Goal: Task Accomplishment & Management: Complete application form

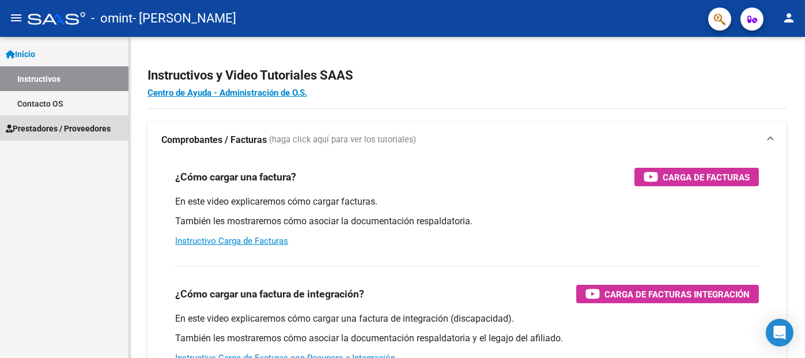
click at [86, 119] on link "Prestadores / Proveedores" at bounding box center [64, 128] width 129 height 25
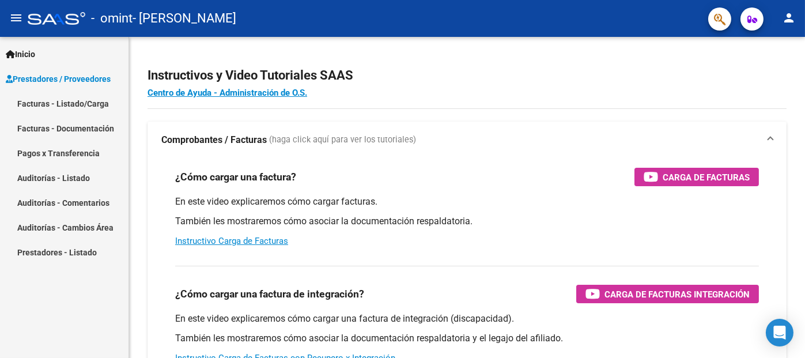
click at [88, 109] on link "Facturas - Listado/Carga" at bounding box center [64, 103] width 129 height 25
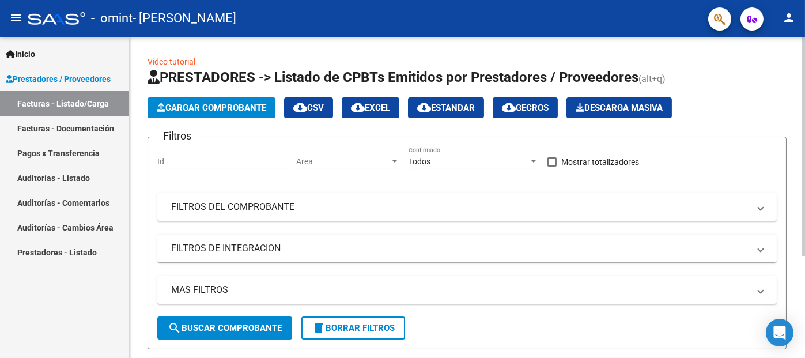
click at [217, 159] on input "Id" at bounding box center [222, 162] width 130 height 10
click at [230, 109] on span "Cargar Comprobante" at bounding box center [211, 108] width 109 height 10
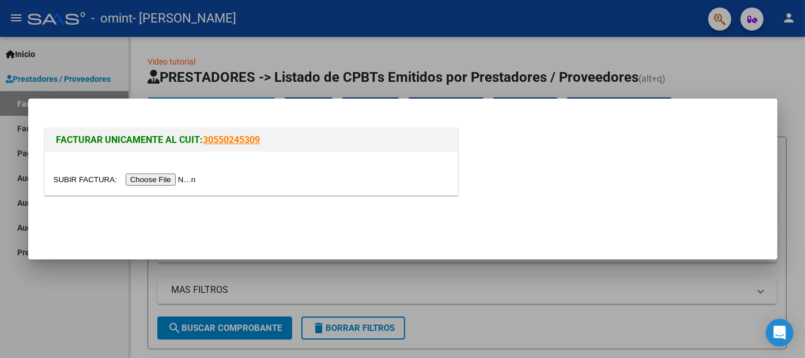
click at [172, 184] on input "file" at bounding box center [127, 179] width 146 height 12
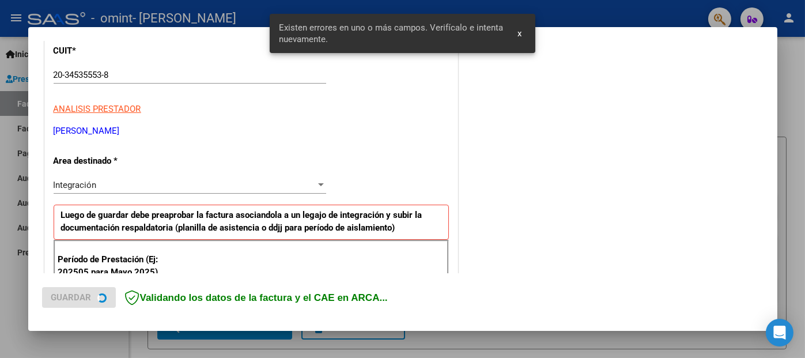
scroll to position [262, 0]
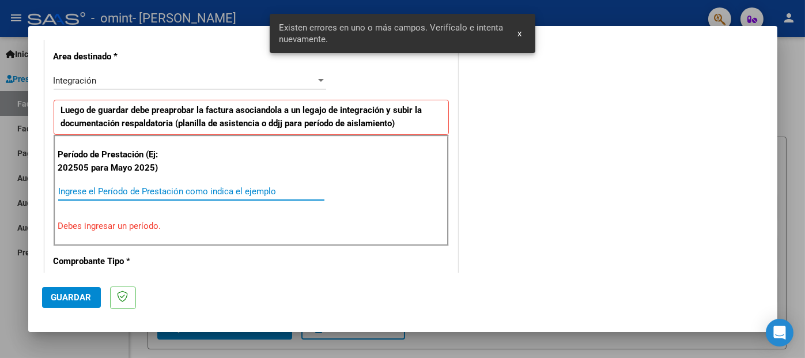
click at [209, 192] on input "Ingrese el Período de Prestación como indica el ejemplo" at bounding box center [191, 191] width 266 height 10
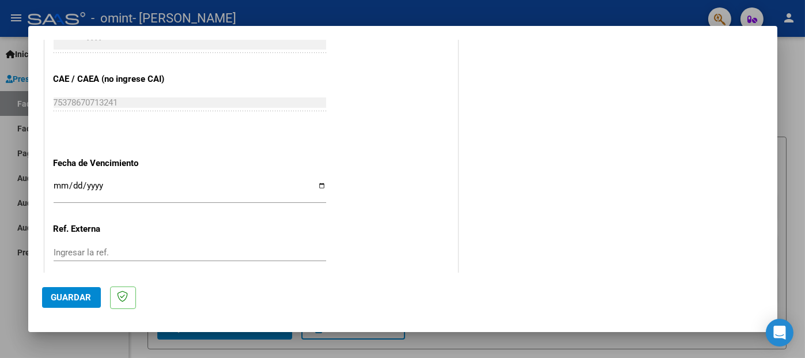
scroll to position [779, 0]
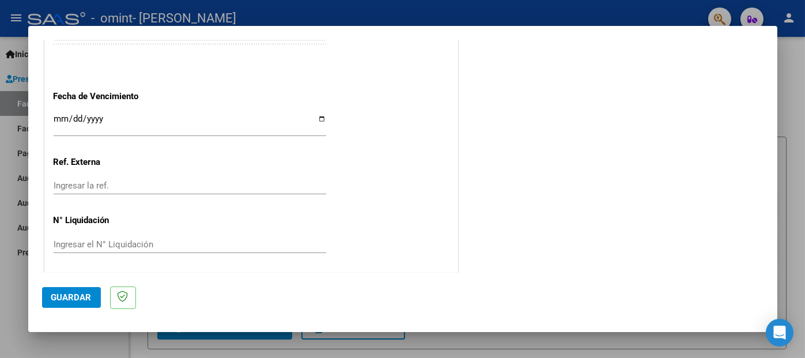
type input "202508"
click at [61, 119] on input "Ingresar la fecha" at bounding box center [190, 123] width 273 height 18
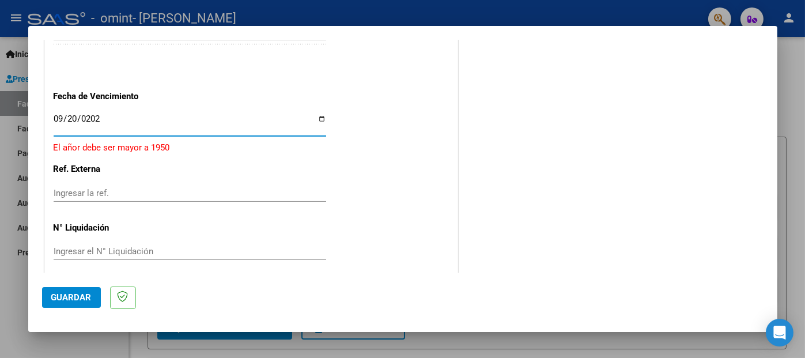
type input "[DATE]"
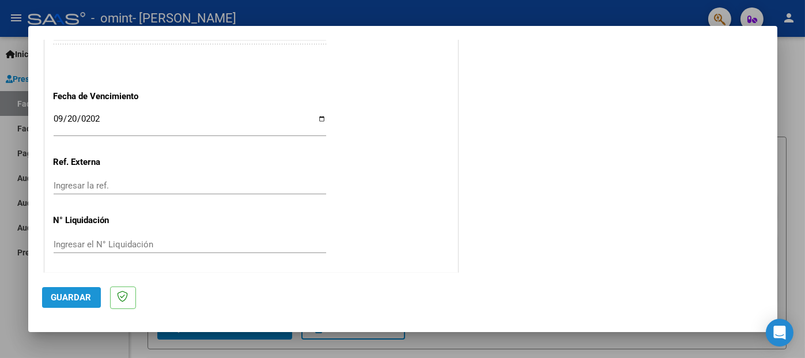
click at [68, 299] on span "Guardar" at bounding box center [71, 297] width 40 height 10
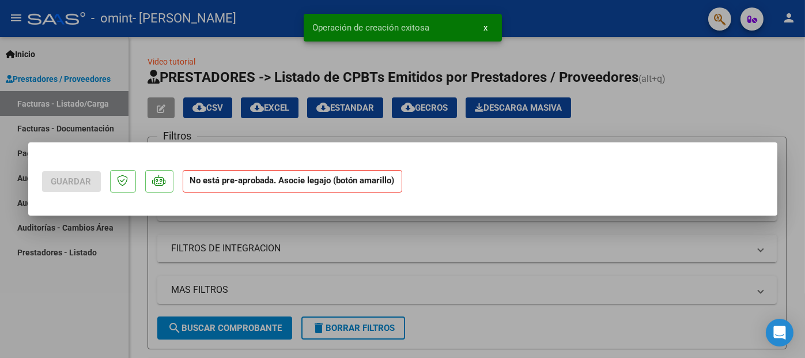
scroll to position [0, 0]
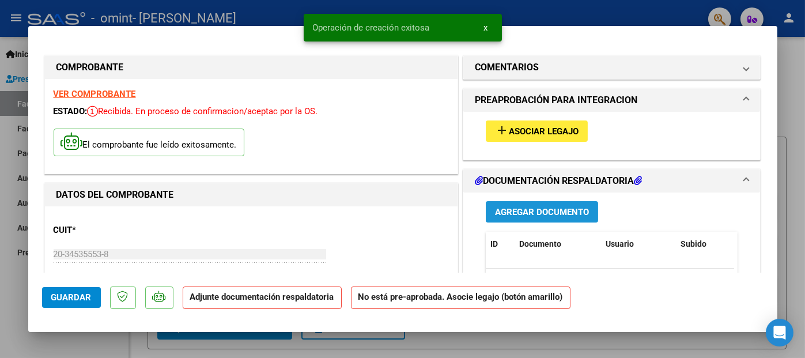
click at [530, 206] on span "Agregar Documento" at bounding box center [542, 211] width 94 height 10
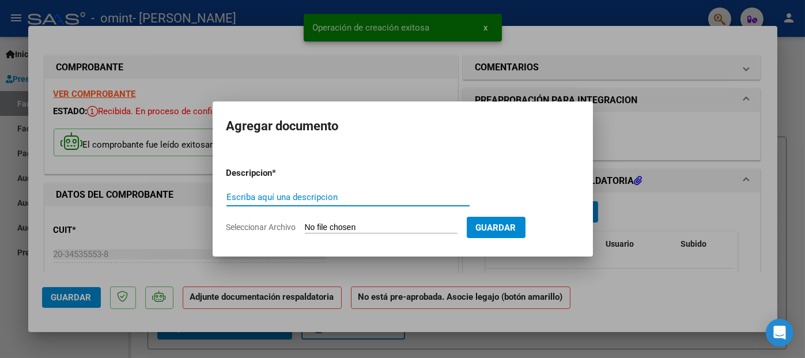
click at [398, 195] on input "Escriba aquí una descripcion" at bounding box center [347, 197] width 243 height 10
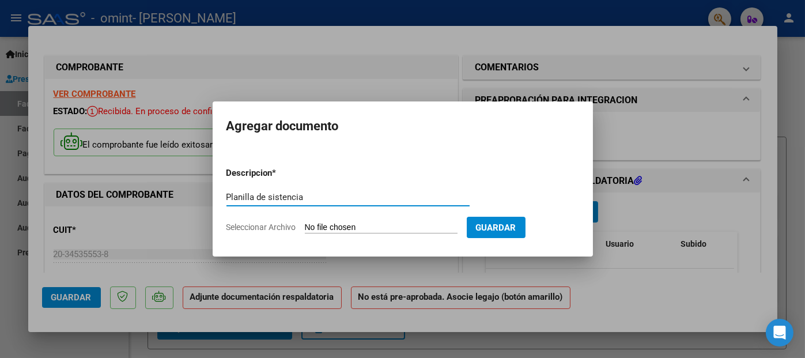
click at [267, 192] on input "Planilla de sistencia" at bounding box center [347, 197] width 243 height 10
type input "Planilla de asistencia"
drag, startPoint x: 436, startPoint y: 236, endPoint x: 432, endPoint y: 229, distance: 7.5
click at [436, 235] on form "Descripcion * Planilla de asistencia Escriba aquí una descripcion Seleccionar A…" at bounding box center [402, 200] width 353 height 84
click at [432, 228] on input "Seleccionar Archivo" at bounding box center [381, 227] width 153 height 11
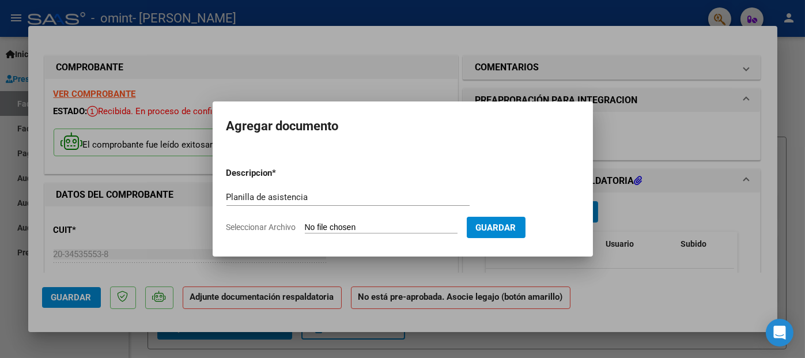
type input "C:\fakepath\[PERSON_NAME] horas Agosto.pdf"
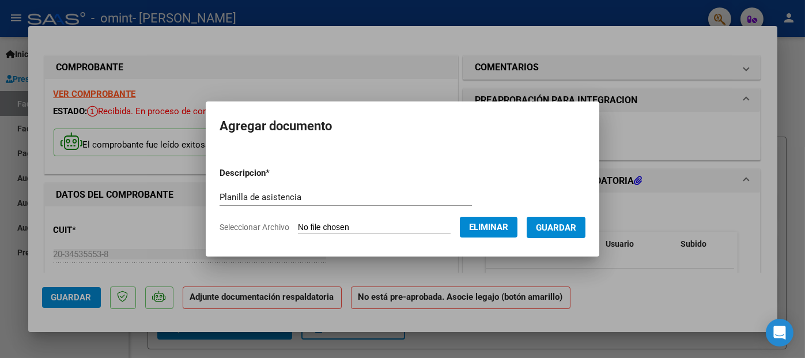
click at [586, 219] on button "Guardar" at bounding box center [556, 227] width 59 height 21
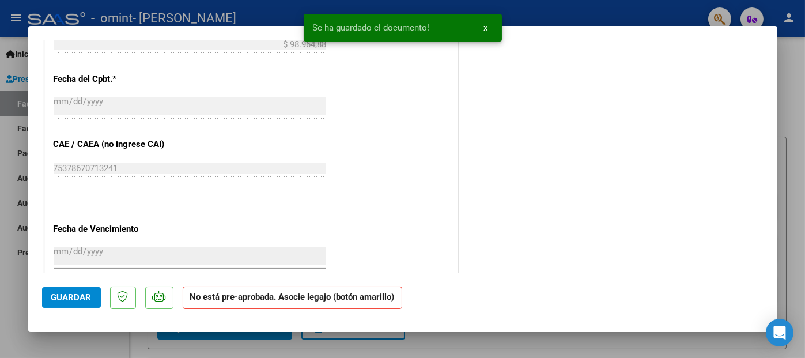
scroll to position [766, 0]
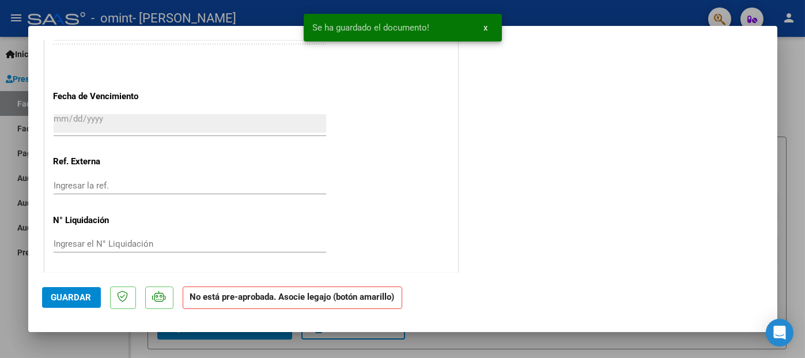
click at [241, 297] on strong "No está pre-aprobada. Asocie legajo (botón amarillo)" at bounding box center [293, 297] width 220 height 22
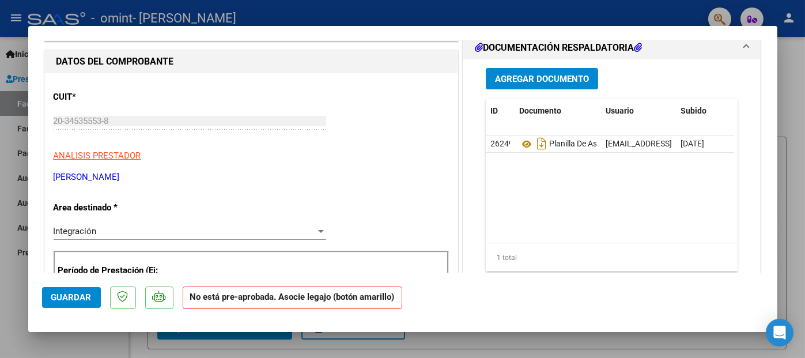
scroll to position [0, 0]
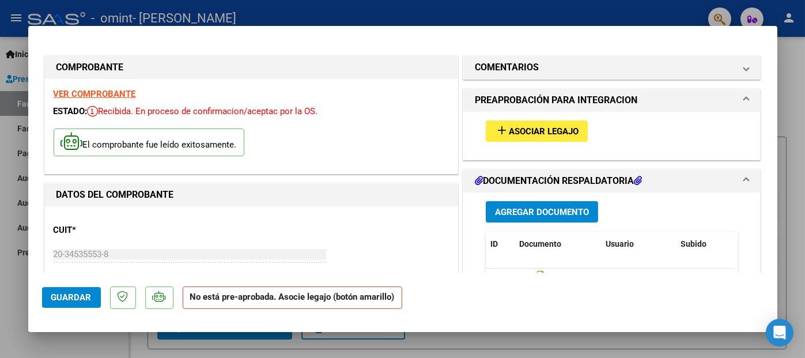
click at [536, 131] on span "Asociar Legajo" at bounding box center [544, 131] width 70 height 10
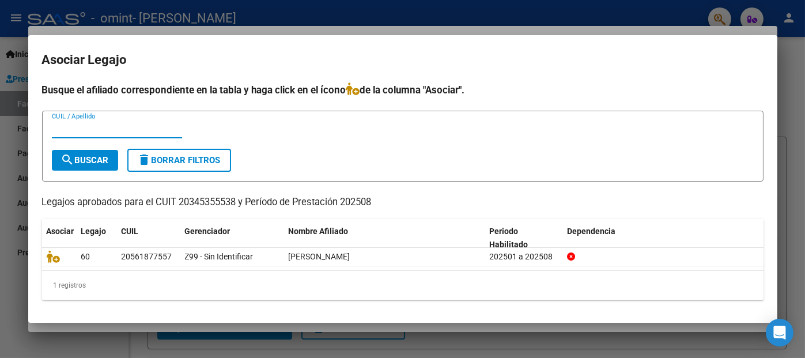
click at [108, 125] on input "CUIL / Apellido" at bounding box center [117, 129] width 130 height 10
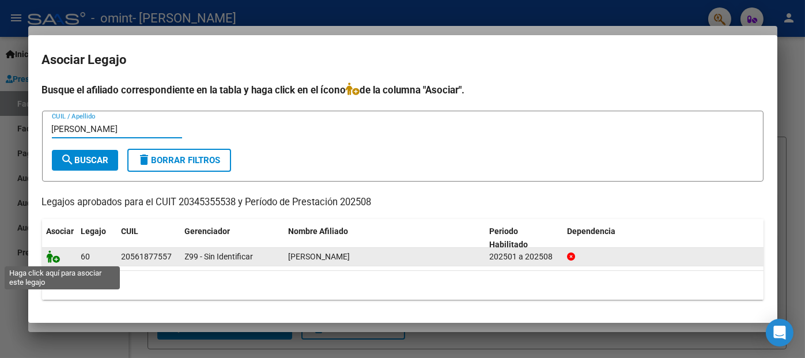
type input "[PERSON_NAME]"
click at [51, 258] on icon at bounding box center [54, 256] width 14 height 13
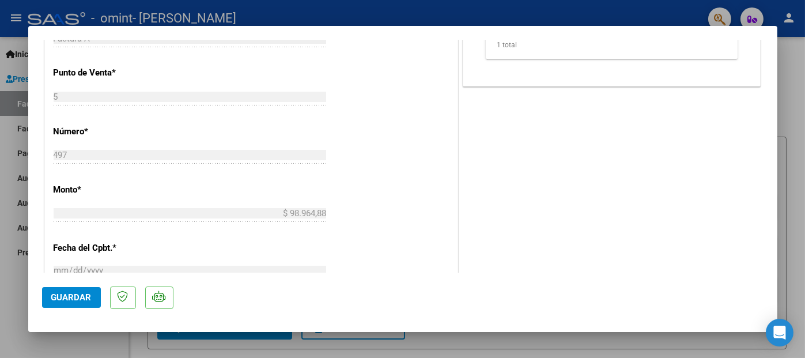
scroll to position [749, 0]
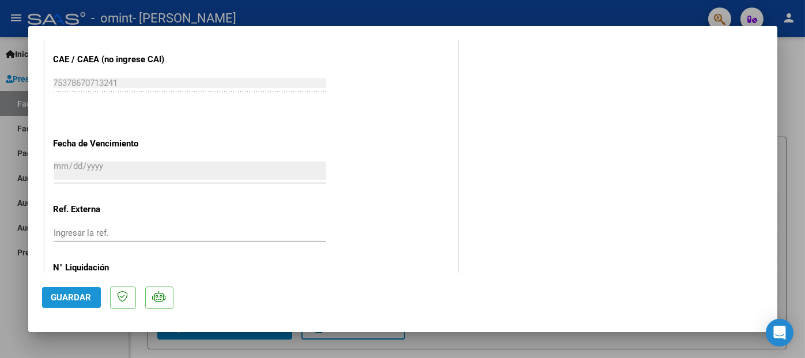
click at [89, 301] on span "Guardar" at bounding box center [71, 297] width 40 height 10
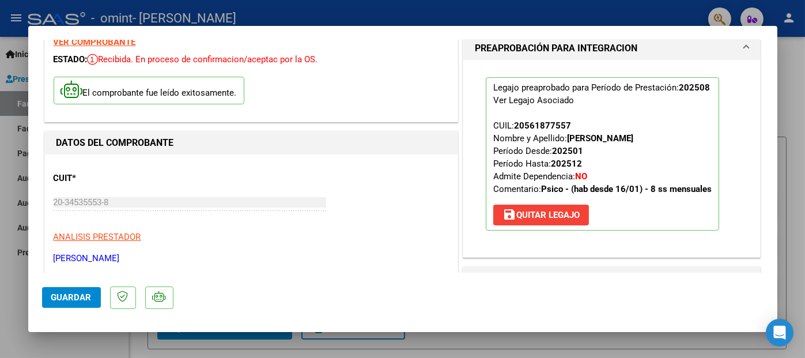
scroll to position [0, 0]
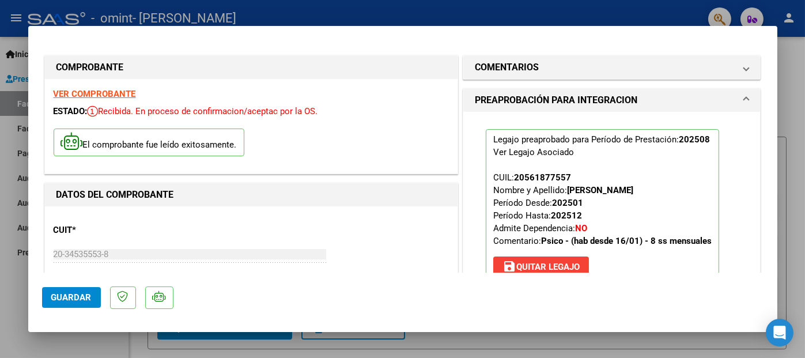
click at [265, 8] on div at bounding box center [402, 179] width 805 height 358
type input "$ 0,00"
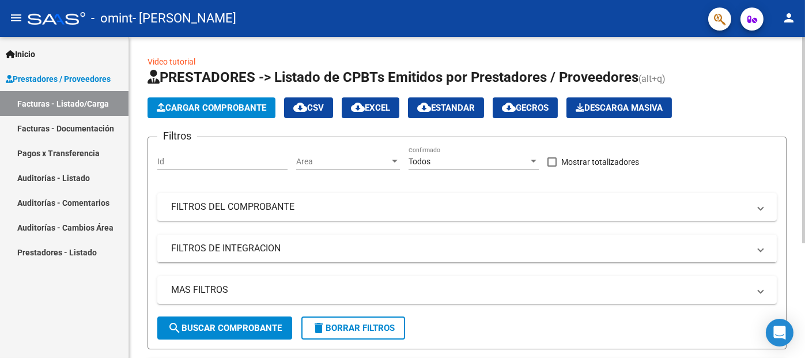
click at [236, 108] on span "Cargar Comprobante" at bounding box center [211, 108] width 109 height 10
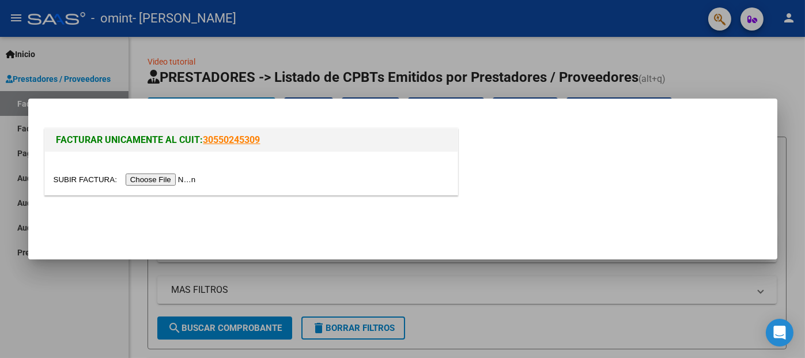
click at [150, 181] on input "file" at bounding box center [127, 179] width 146 height 12
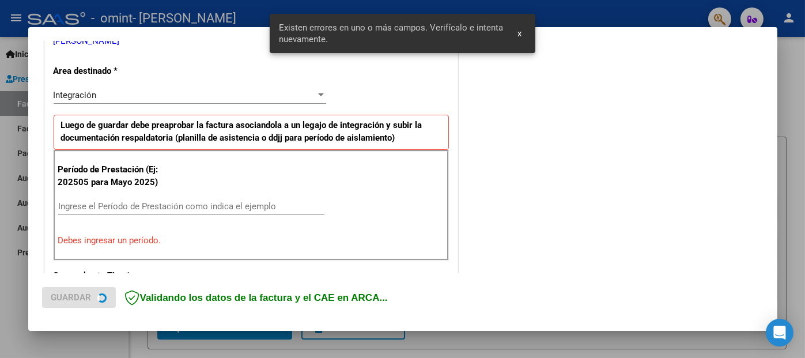
scroll to position [262, 0]
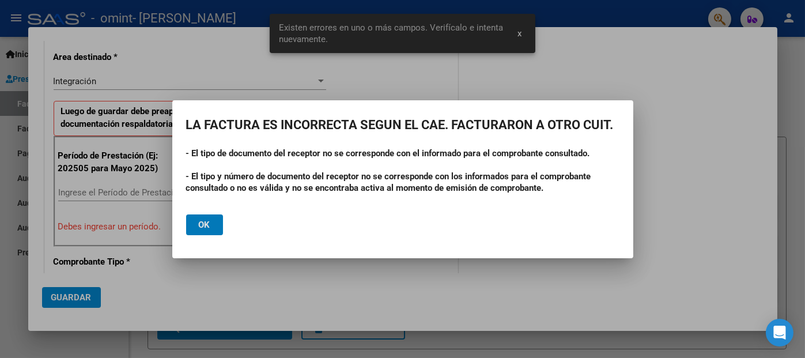
click at [210, 222] on button "Ok" at bounding box center [204, 224] width 37 height 21
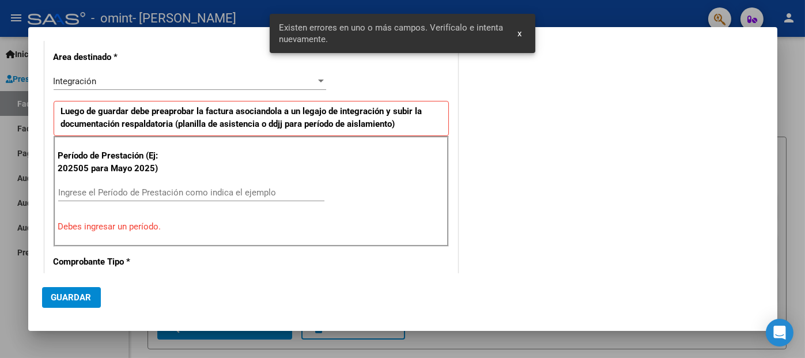
click at [210, 184] on div "Ingrese el Período de Prestación como indica el ejemplo" at bounding box center [191, 192] width 266 height 17
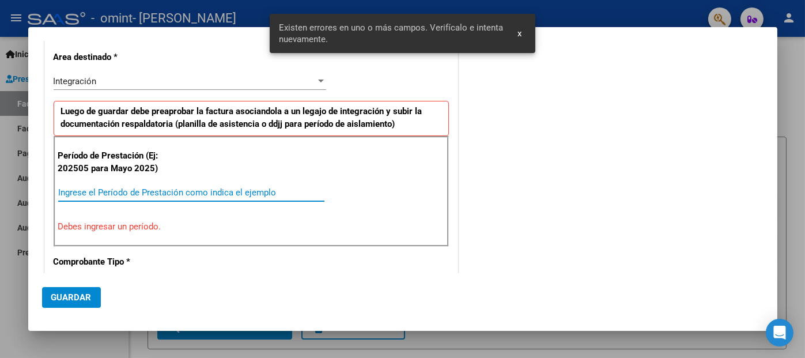
click at [213, 188] on input "Ingrese el Período de Prestación como indica el ejemplo" at bounding box center [191, 192] width 266 height 10
type input "0"
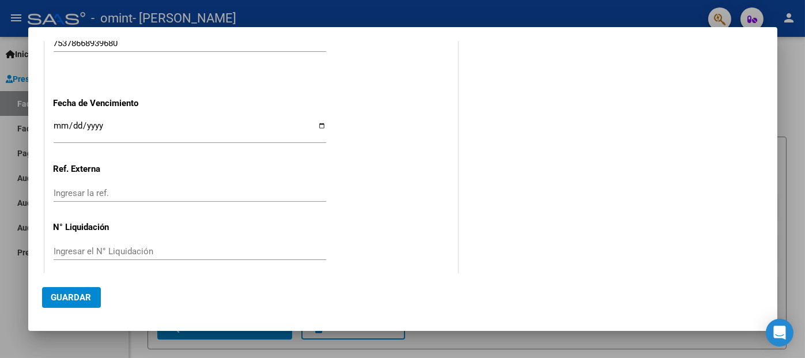
scroll to position [779, 0]
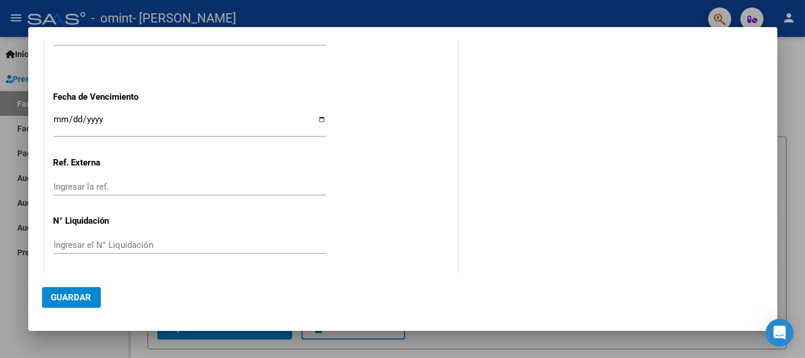
type input "202508"
click at [63, 115] on input "Ingresar la fecha" at bounding box center [190, 124] width 273 height 18
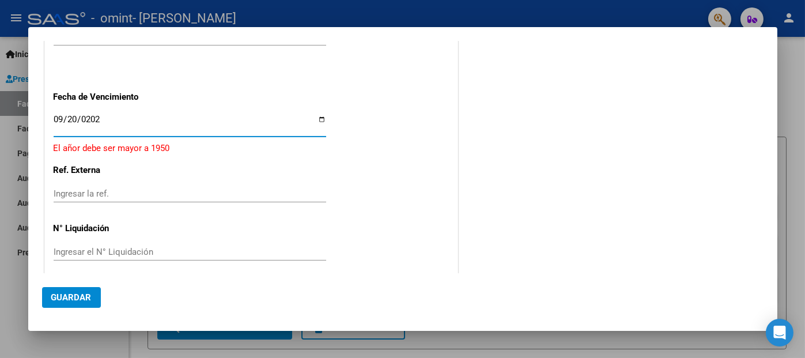
type input "[DATE]"
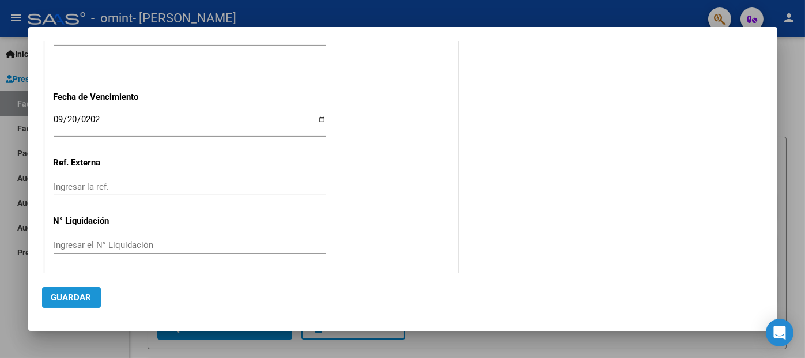
drag, startPoint x: 95, startPoint y: 287, endPoint x: 79, endPoint y: 300, distance: 20.9
click at [93, 289] on button "Guardar" at bounding box center [71, 297] width 59 height 21
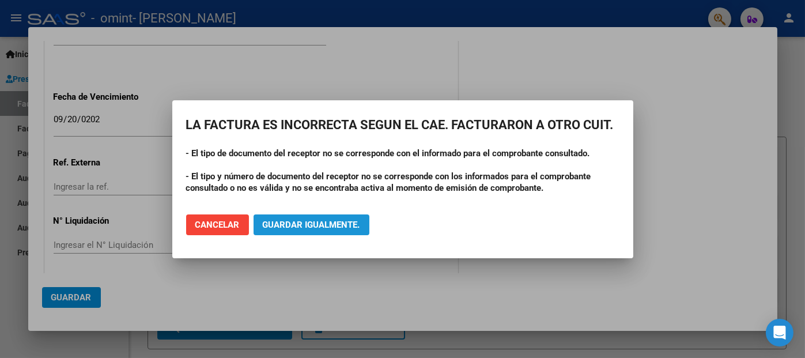
click at [344, 228] on span "Guardar igualmente." at bounding box center [311, 225] width 97 height 10
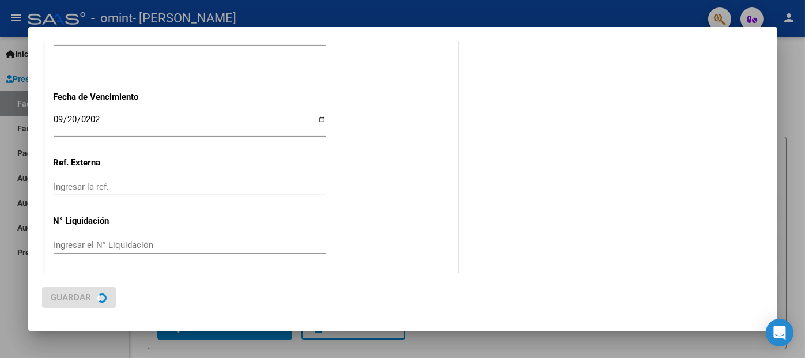
scroll to position [0, 0]
